Goal: Find contact information: Find contact information

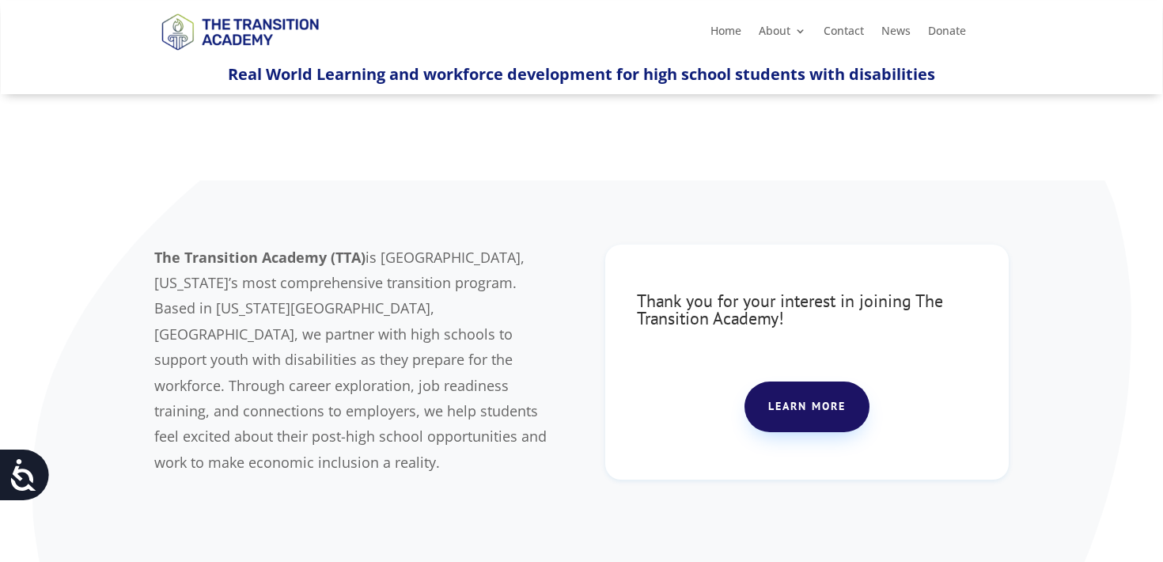
click at [732, 22] on ul "Home About About TTA Team Board of Directors Careers KC DiversAbility College a…" at bounding box center [838, 31] width 273 height 24
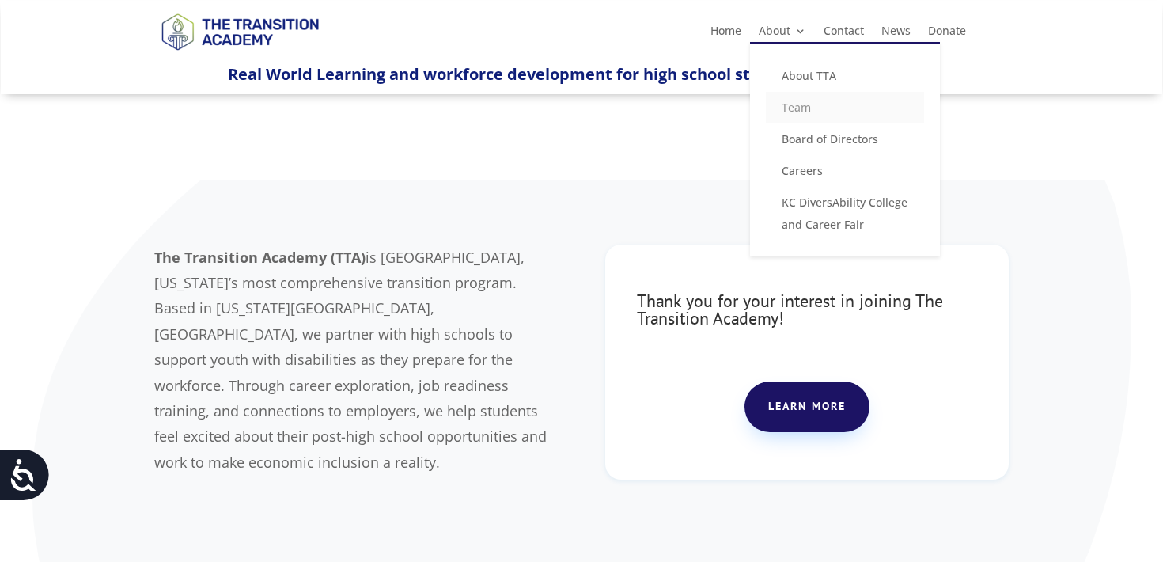
click at [804, 110] on link "Team" at bounding box center [845, 108] width 158 height 32
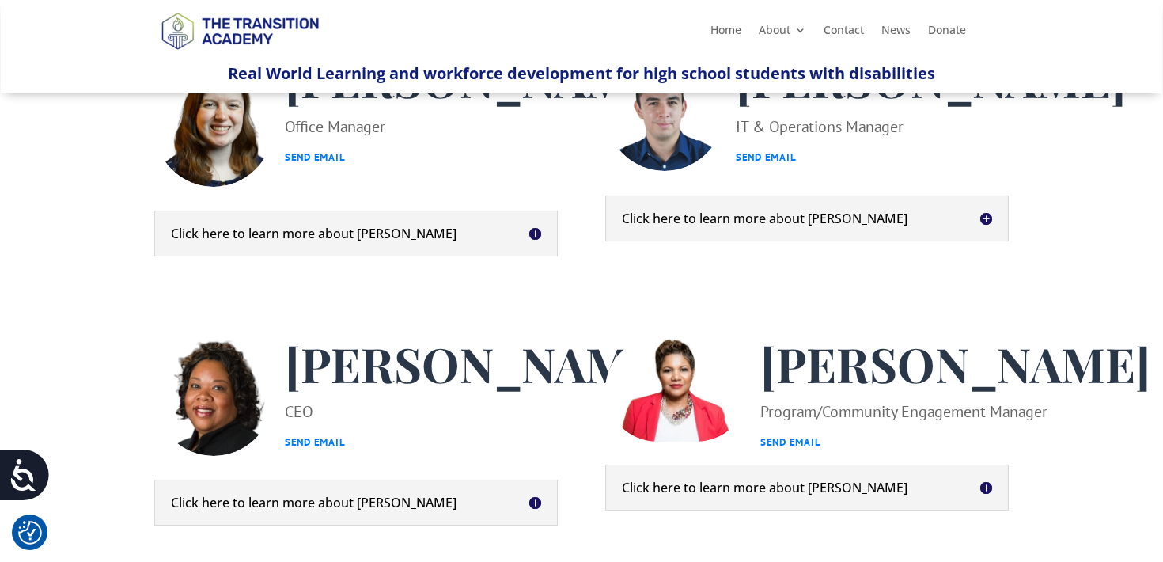
scroll to position [459, 0]
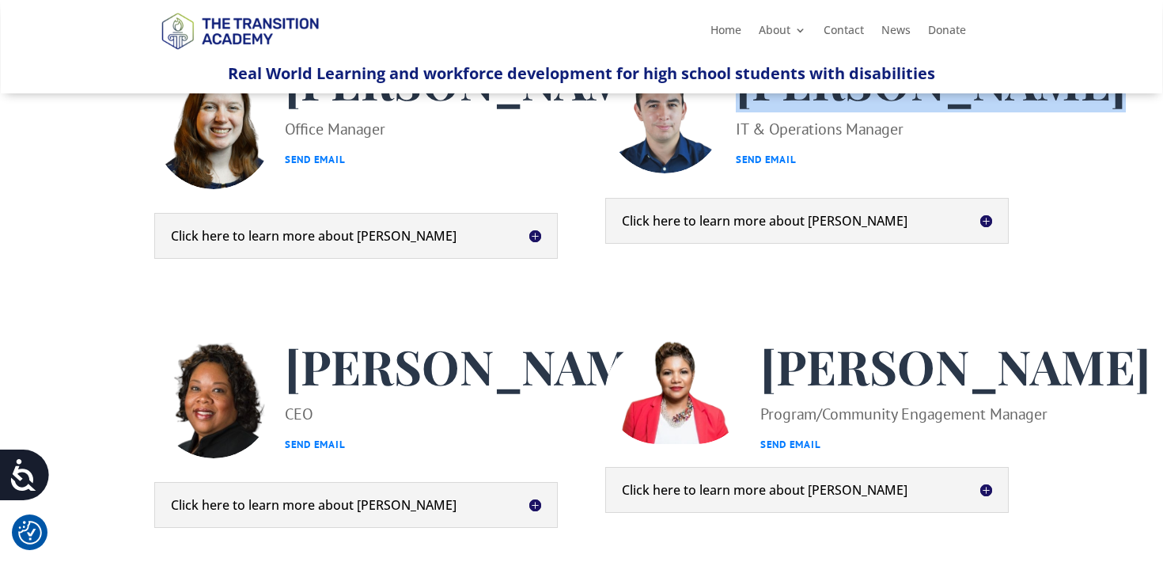
drag, startPoint x: 924, startPoint y: 189, endPoint x: 729, endPoint y: 144, distance: 199.9
click at [729, 144] on div "[PERSON_NAME] IT & Operations Manager Send Email" at bounding box center [925, 115] width 402 height 120
copy span "[PERSON_NAME]"
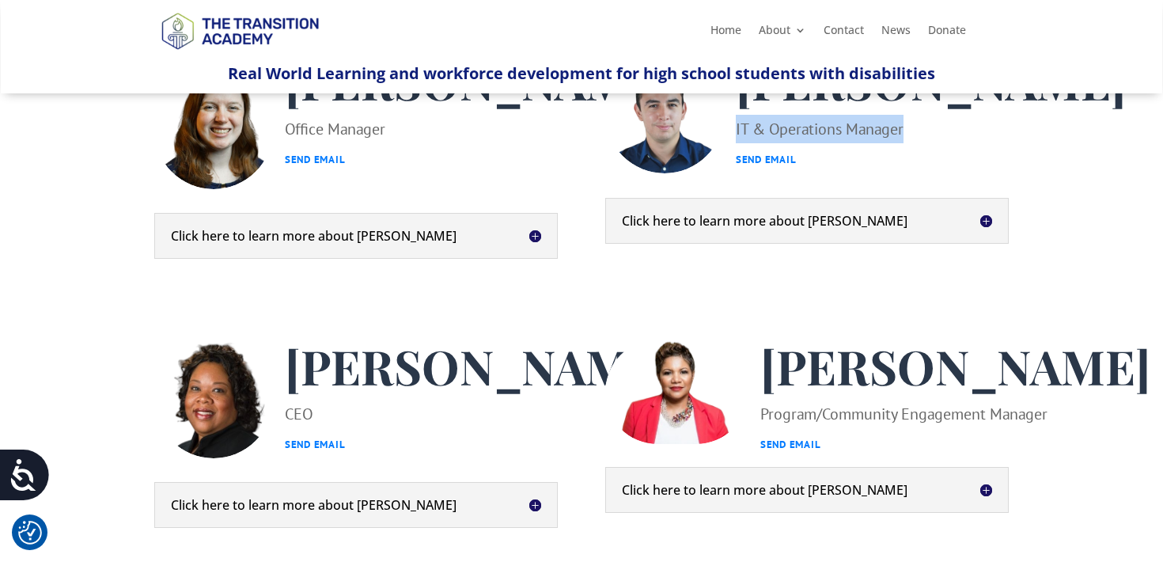
drag, startPoint x: 909, startPoint y: 242, endPoint x: 735, endPoint y: 241, distance: 173.3
click at [736, 174] on p "IT & Operations Manager Send Email" at bounding box center [931, 144] width 390 height 59
copy p "IT & Operations Manager"
